Goal: Navigation & Orientation: Locate item on page

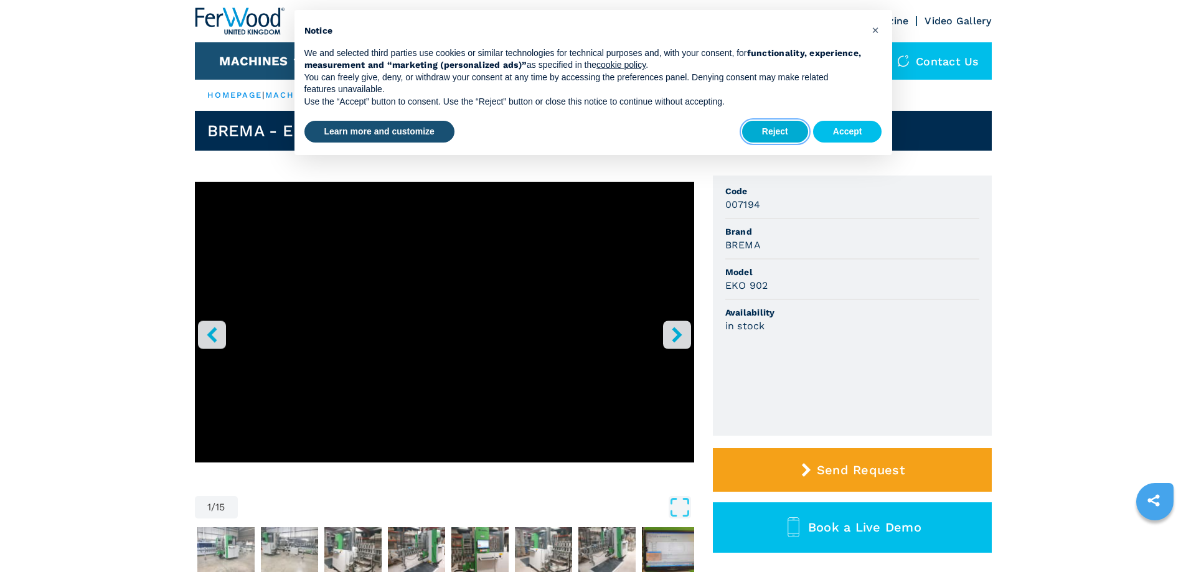
click at [783, 124] on button "Reject" at bounding box center [775, 132] width 66 height 22
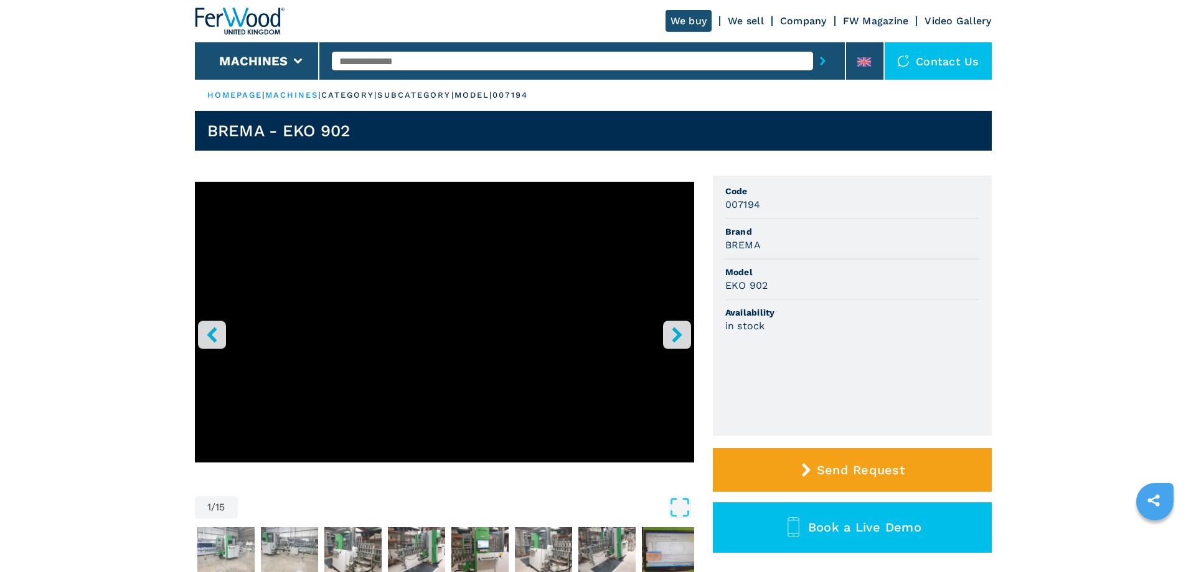
click at [682, 338] on icon "right-button" at bounding box center [677, 335] width 16 height 16
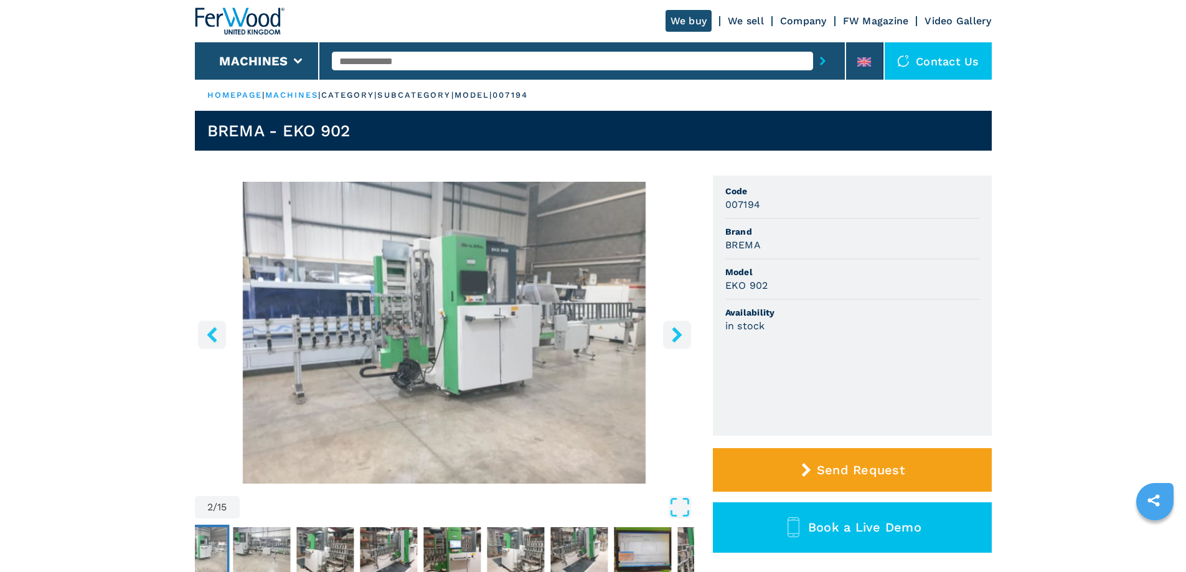
click at [682, 331] on icon "right-button" at bounding box center [677, 335] width 16 height 16
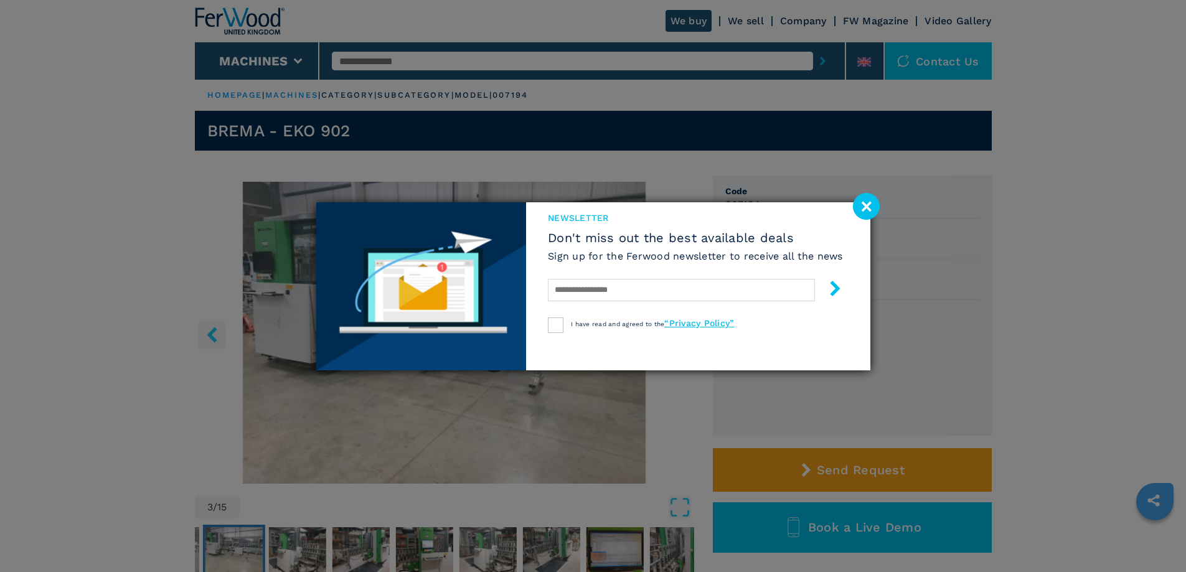
click at [868, 201] on image at bounding box center [866, 206] width 27 height 27
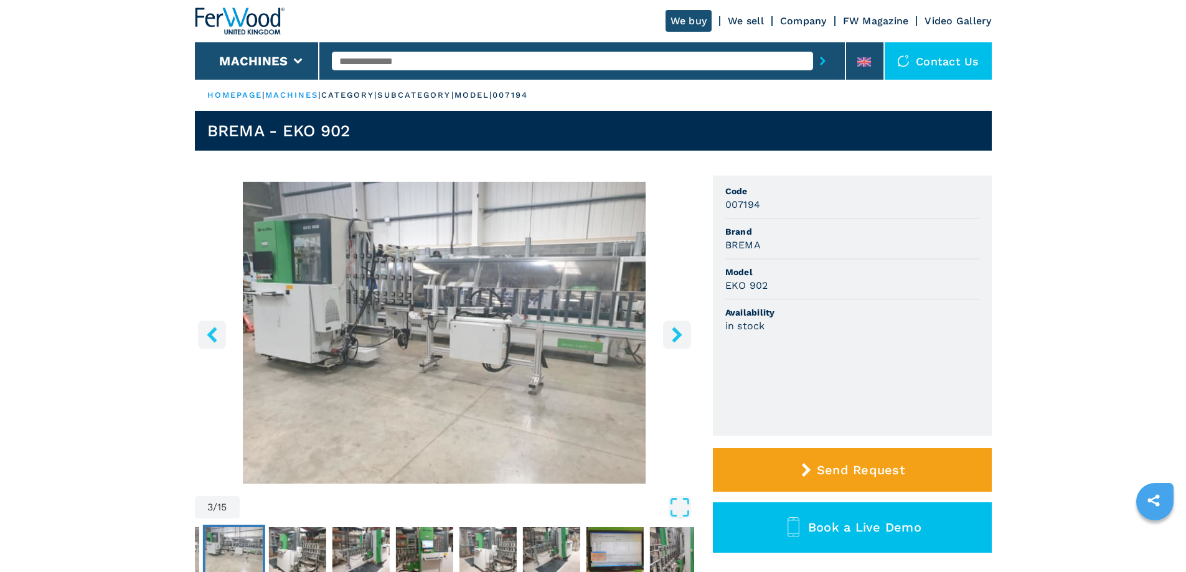
click at [677, 336] on icon "right-button" at bounding box center [677, 335] width 10 height 16
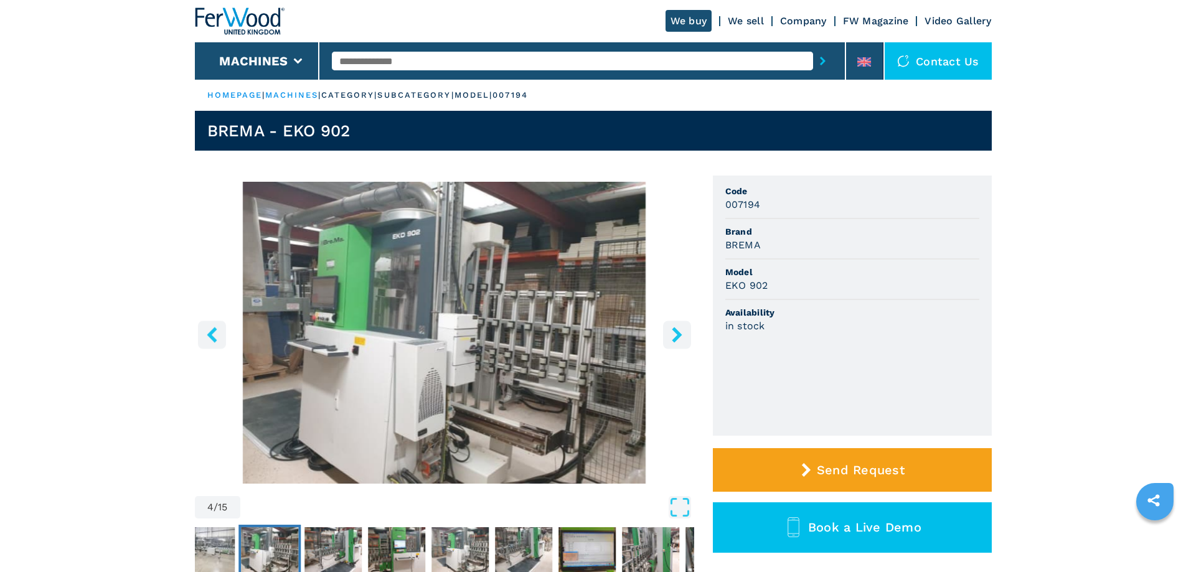
click at [677, 337] on icon "right-button" at bounding box center [677, 335] width 10 height 16
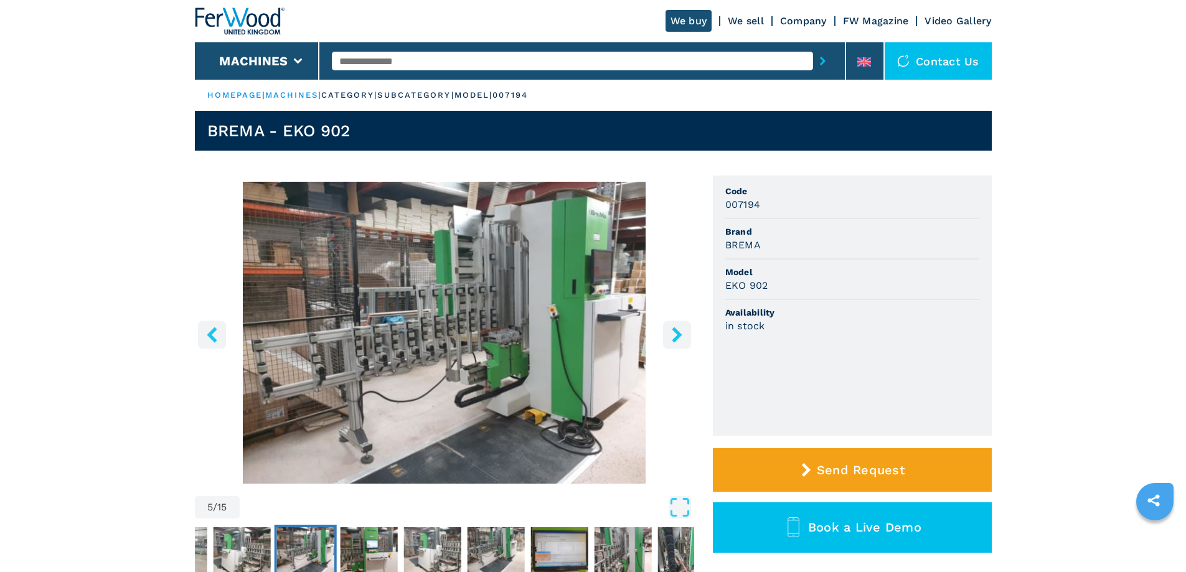
click at [677, 337] on icon "right-button" at bounding box center [677, 335] width 10 height 16
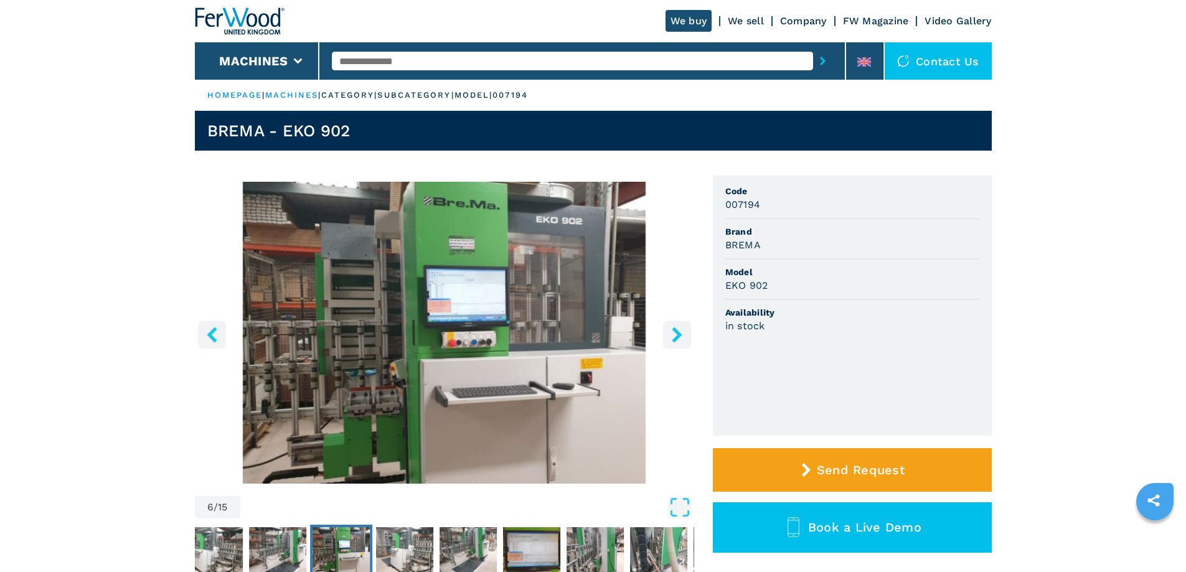
click at [677, 337] on icon "right-button" at bounding box center [677, 335] width 10 height 16
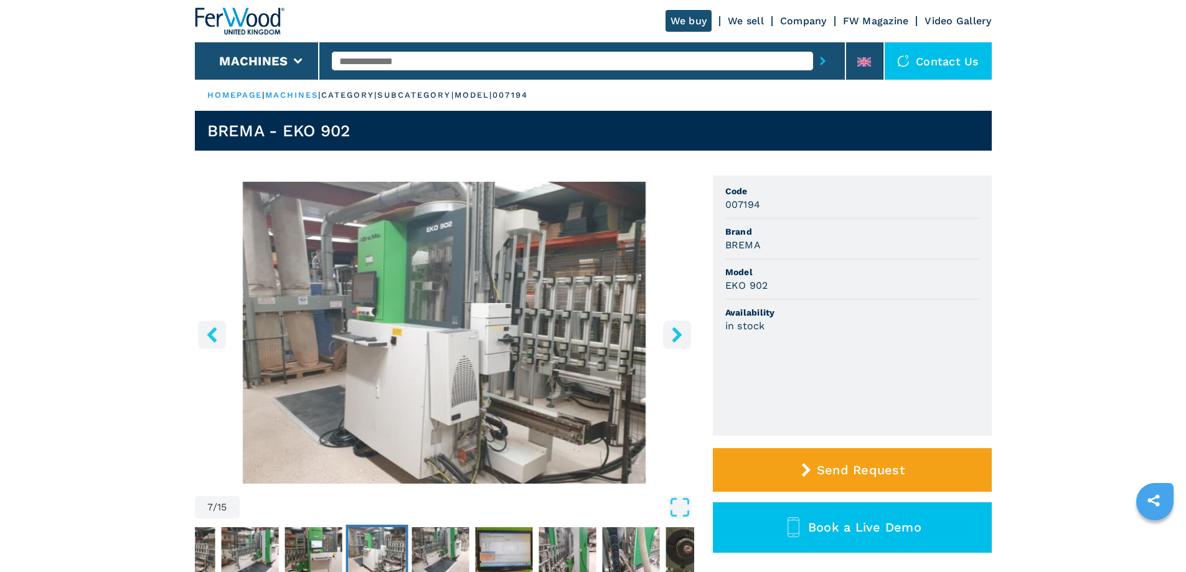
click at [677, 337] on icon "right-button" at bounding box center [677, 335] width 10 height 16
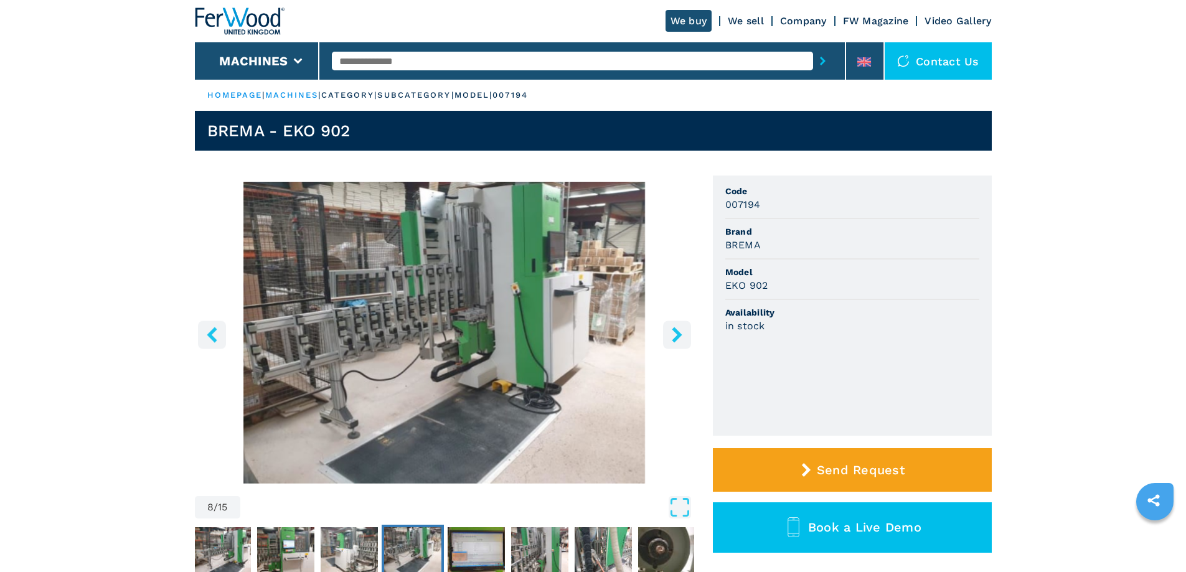
click at [677, 337] on icon "right-button" at bounding box center [677, 335] width 10 height 16
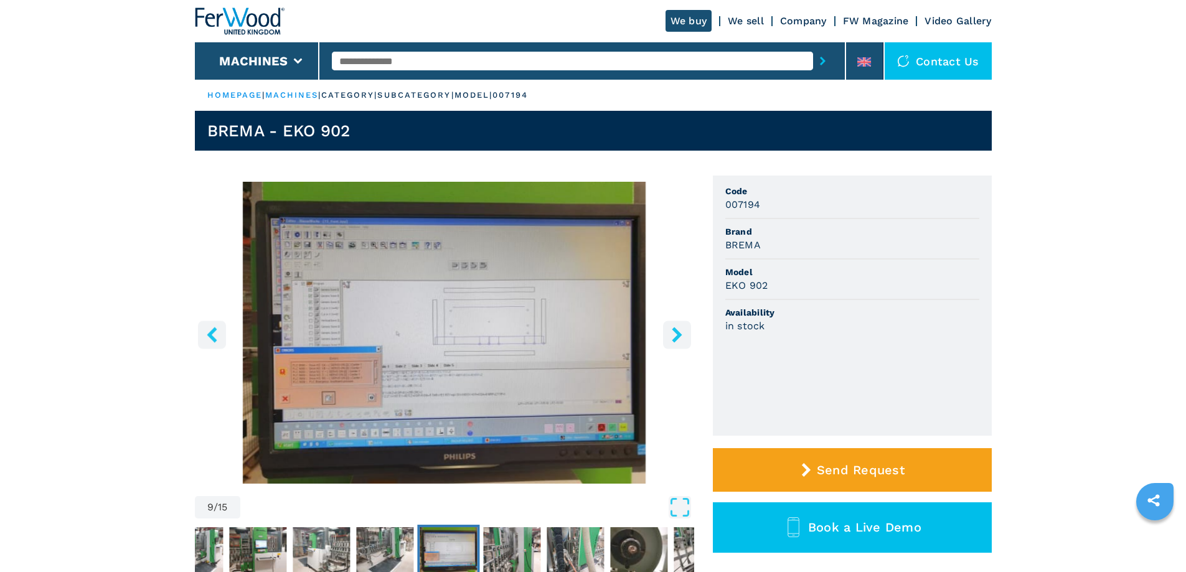
click at [677, 328] on icon "right-button" at bounding box center [677, 335] width 16 height 16
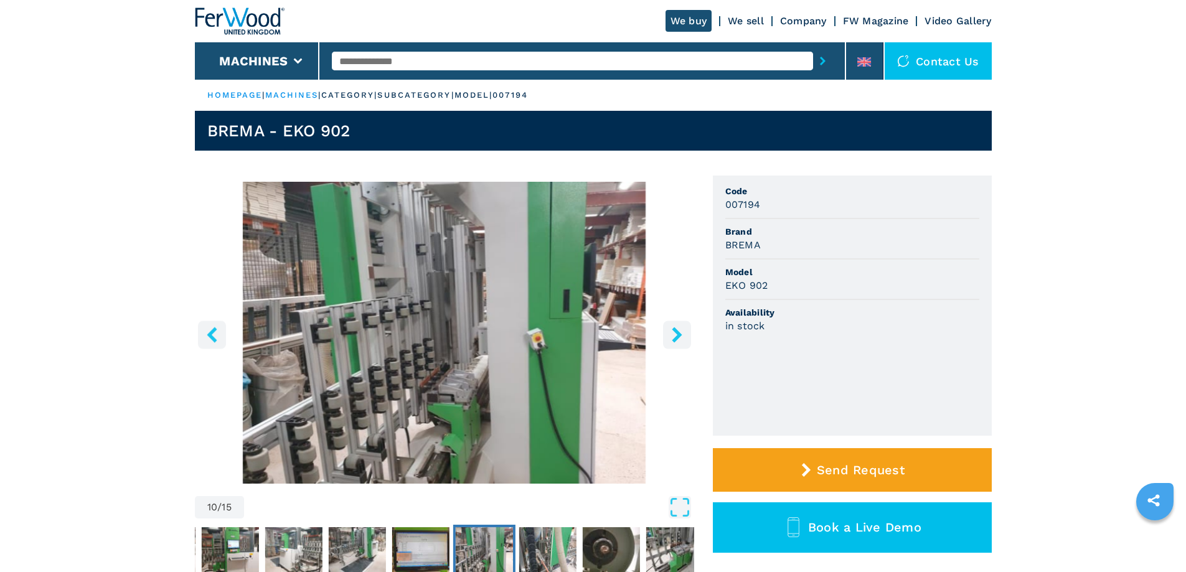
click at [678, 329] on icon "right-button" at bounding box center [677, 335] width 16 height 16
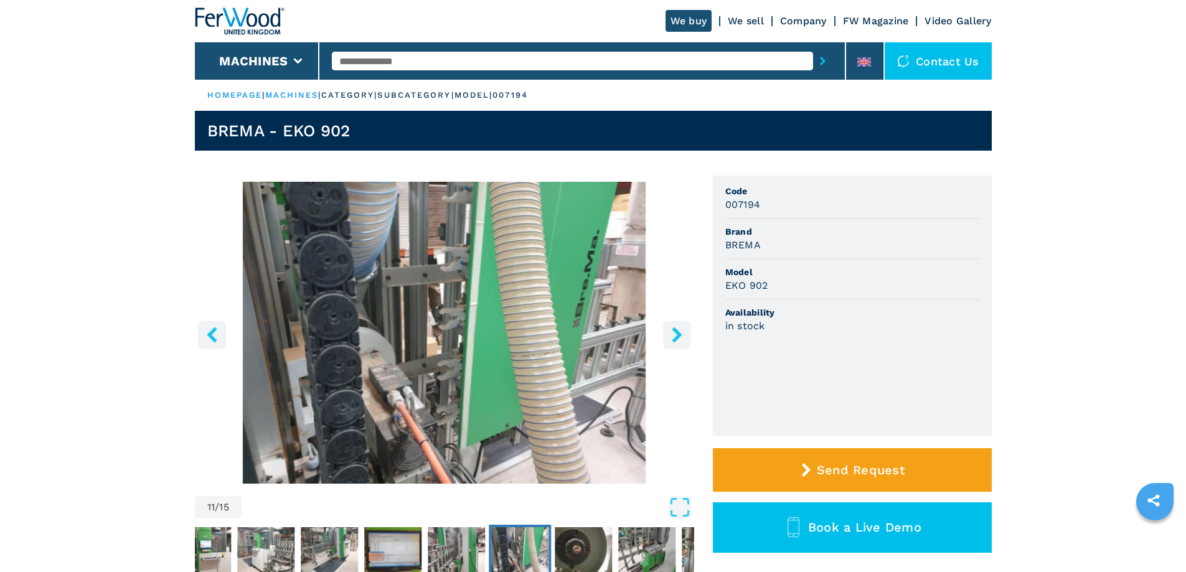
click at [678, 329] on icon "right-button" at bounding box center [677, 335] width 16 height 16
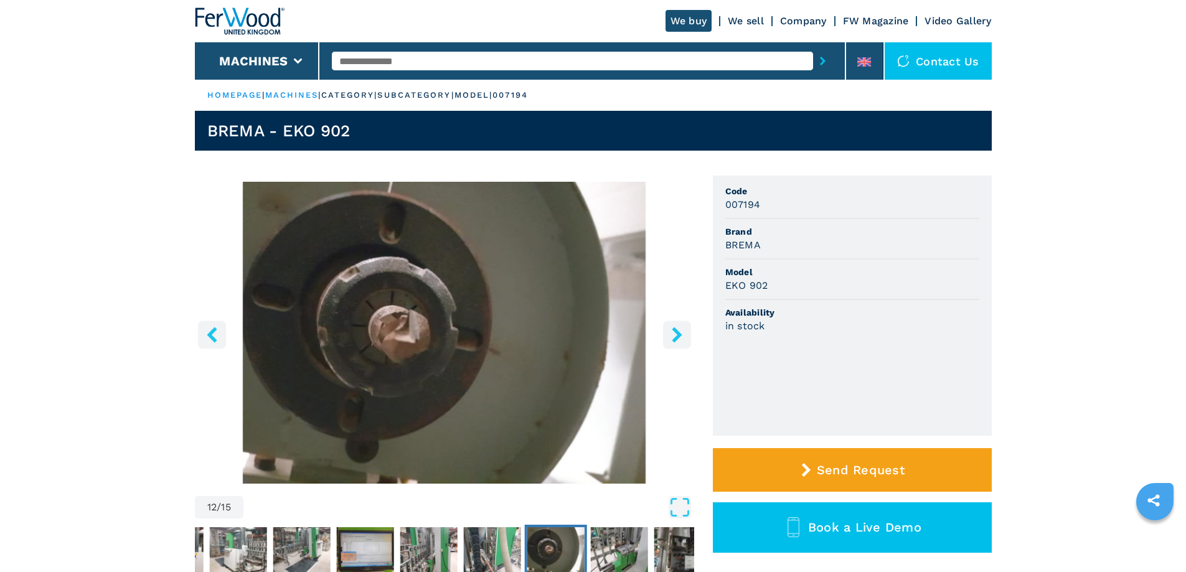
click at [210, 339] on icon "left-button" at bounding box center [212, 335] width 16 height 16
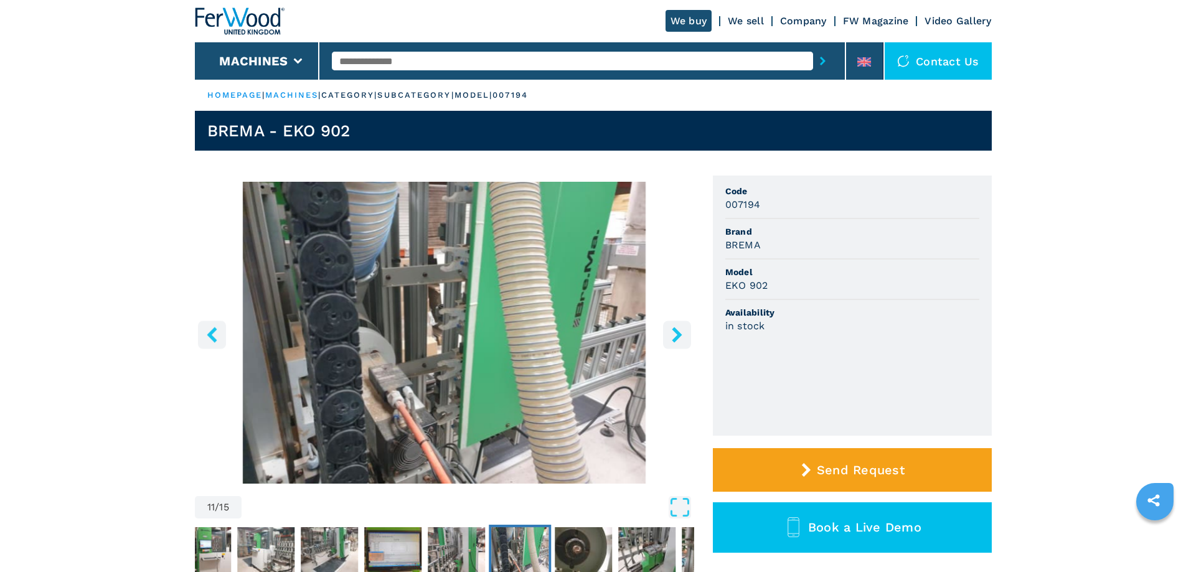
click at [684, 339] on icon "right-button" at bounding box center [677, 335] width 16 height 16
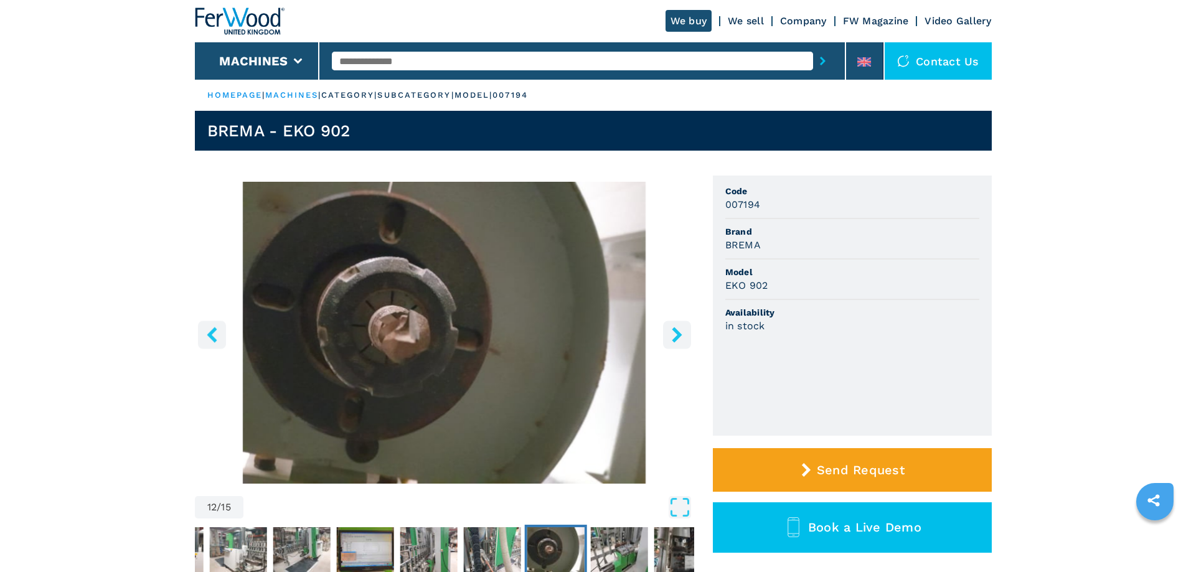
click at [684, 339] on icon "right-button" at bounding box center [677, 335] width 16 height 16
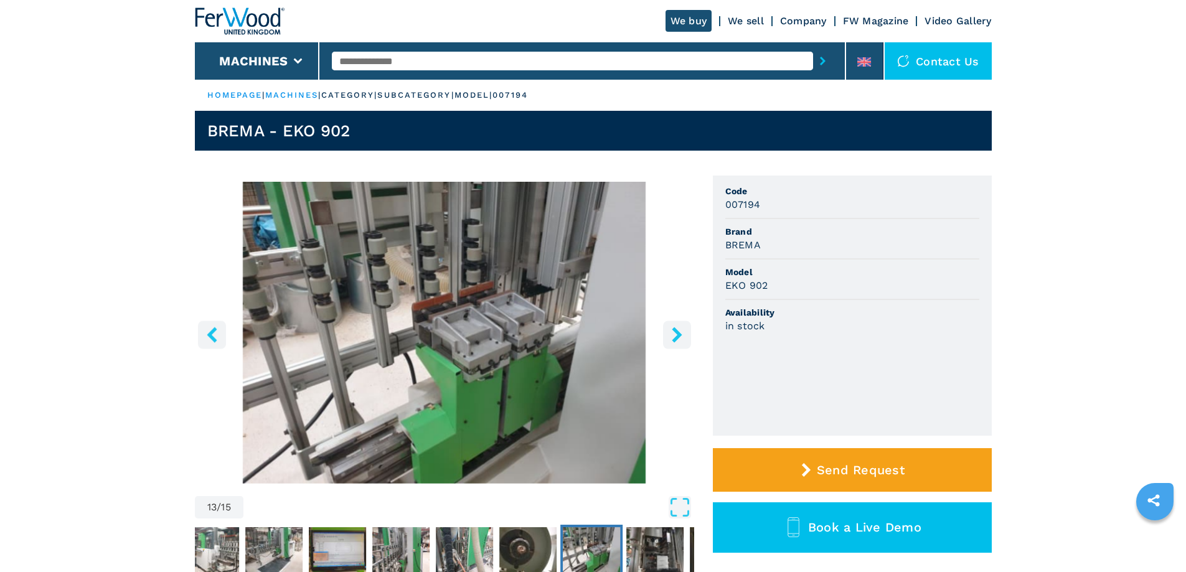
click at [684, 339] on icon "right-button" at bounding box center [677, 335] width 16 height 16
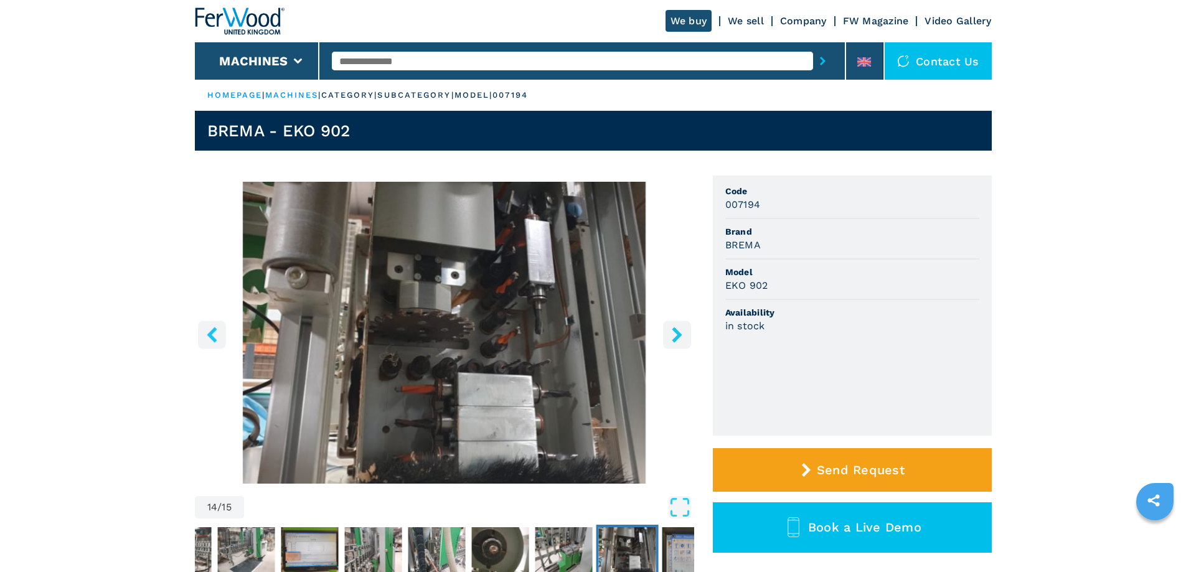
click at [673, 329] on icon "right-button" at bounding box center [677, 335] width 10 height 16
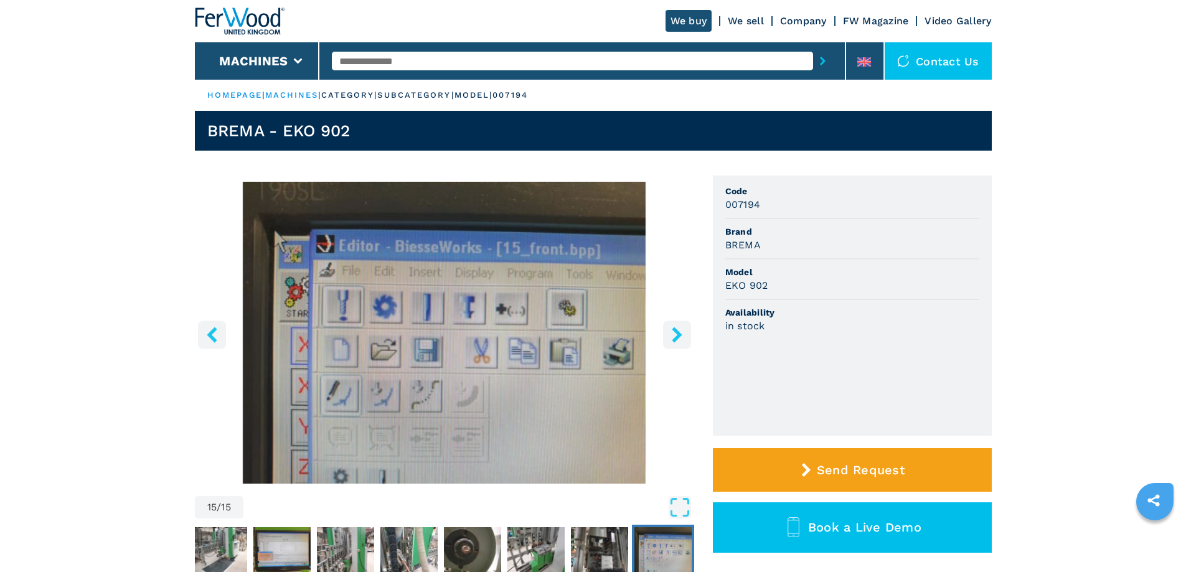
click at [673, 329] on icon "right-button" at bounding box center [677, 335] width 10 height 16
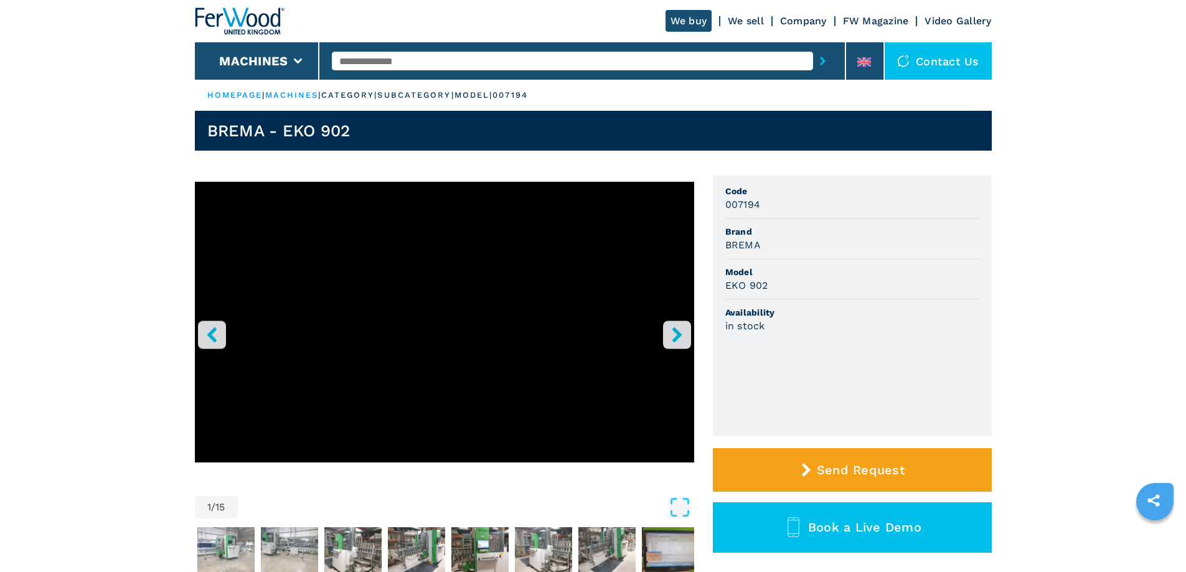
click at [673, 329] on icon "right-button" at bounding box center [677, 335] width 10 height 16
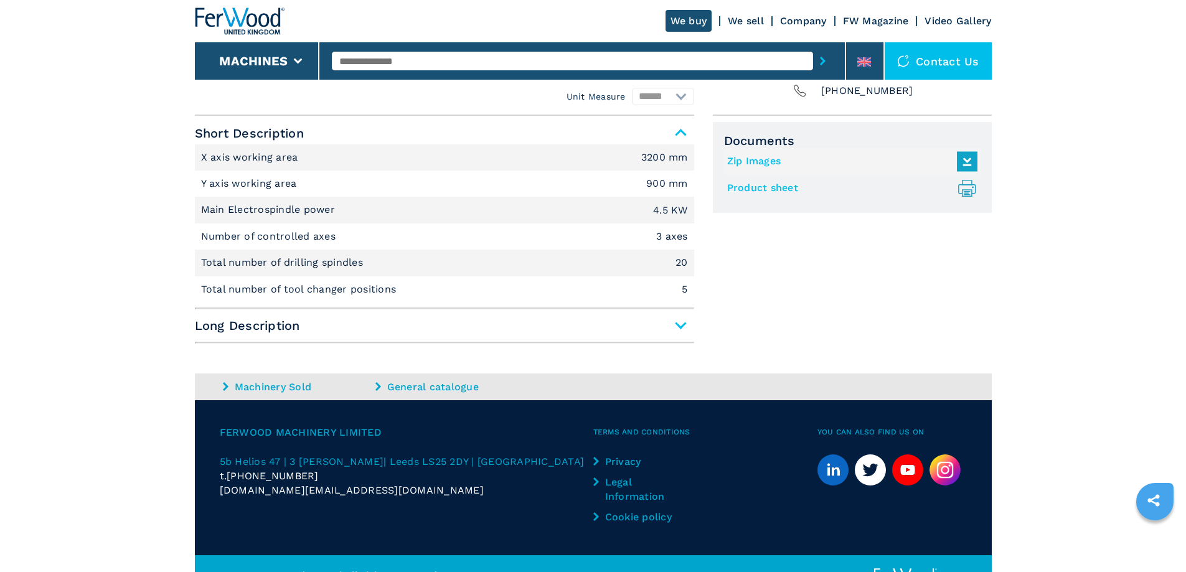
scroll to position [498, 0]
